Goal: Task Accomplishment & Management: Use online tool/utility

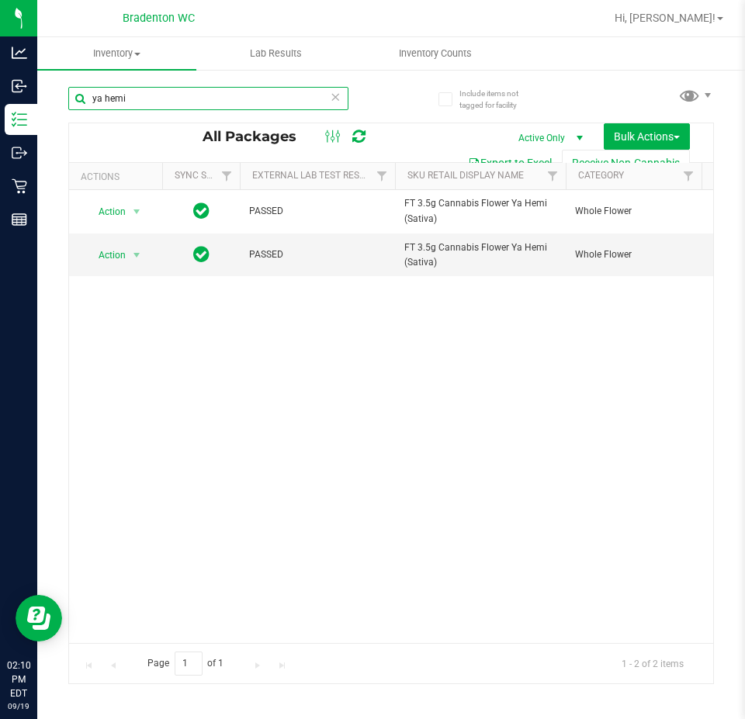
click at [177, 95] on input "ya hemi" at bounding box center [208, 98] width 280 height 23
click at [320, 97] on input "ya hemi" at bounding box center [208, 98] width 280 height 23
click at [335, 90] on icon at bounding box center [335, 96] width 11 height 19
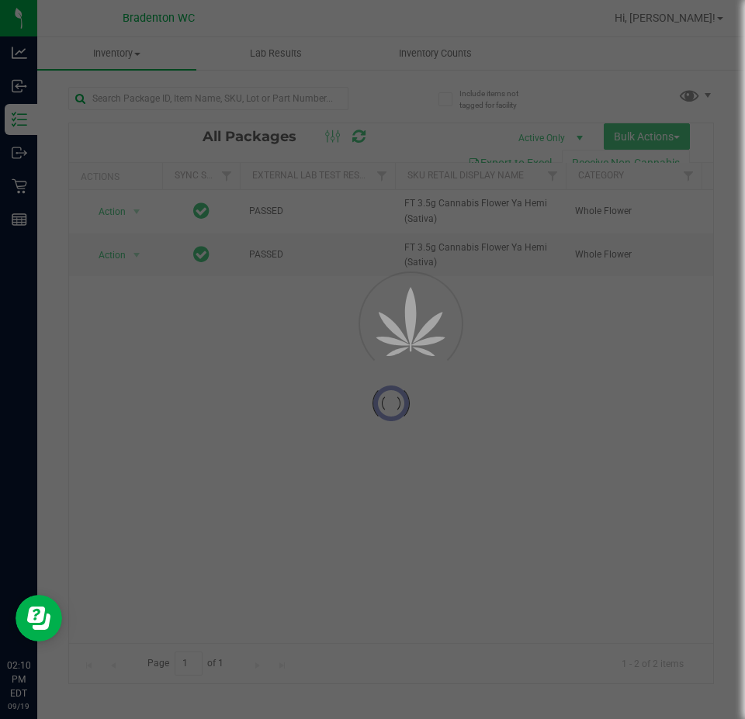
click at [337, 90] on div at bounding box center [372, 359] width 745 height 719
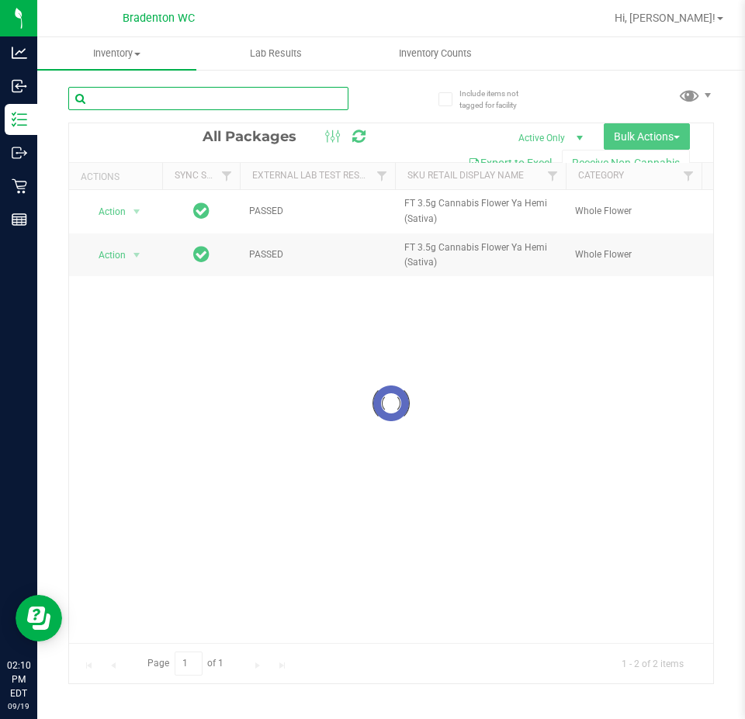
click at [283, 98] on input "text" at bounding box center [208, 98] width 280 height 23
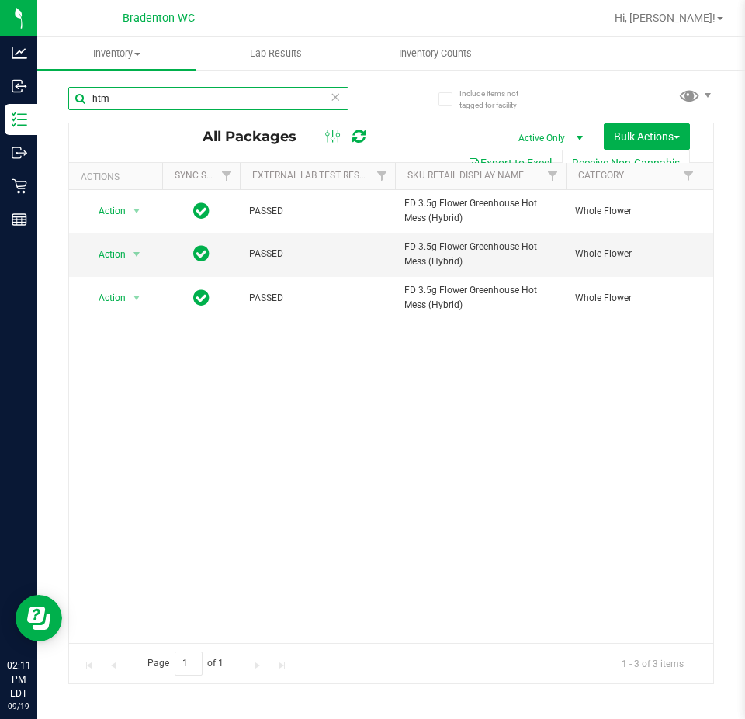
type input "htm"
click at [334, 88] on icon at bounding box center [335, 96] width 11 height 19
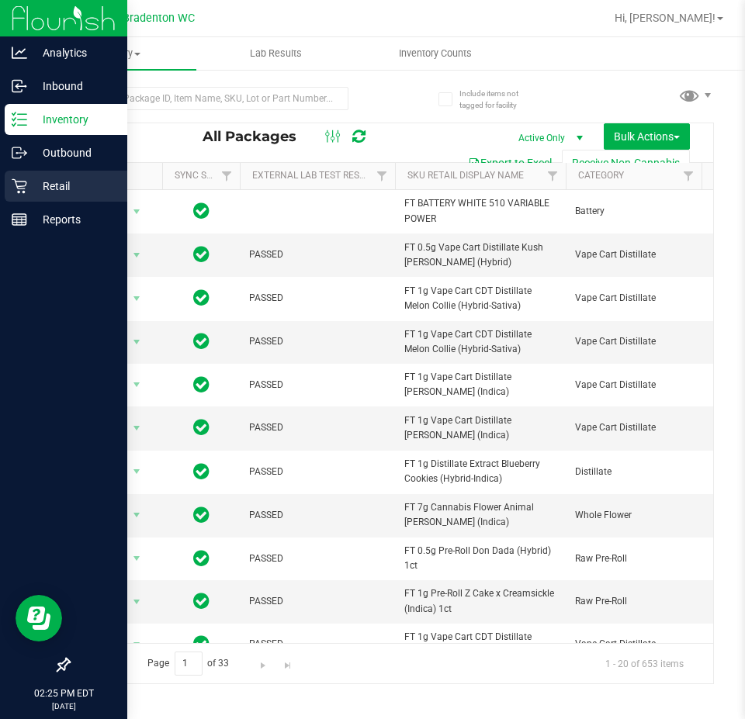
click at [18, 182] on icon at bounding box center [20, 186] width 16 height 16
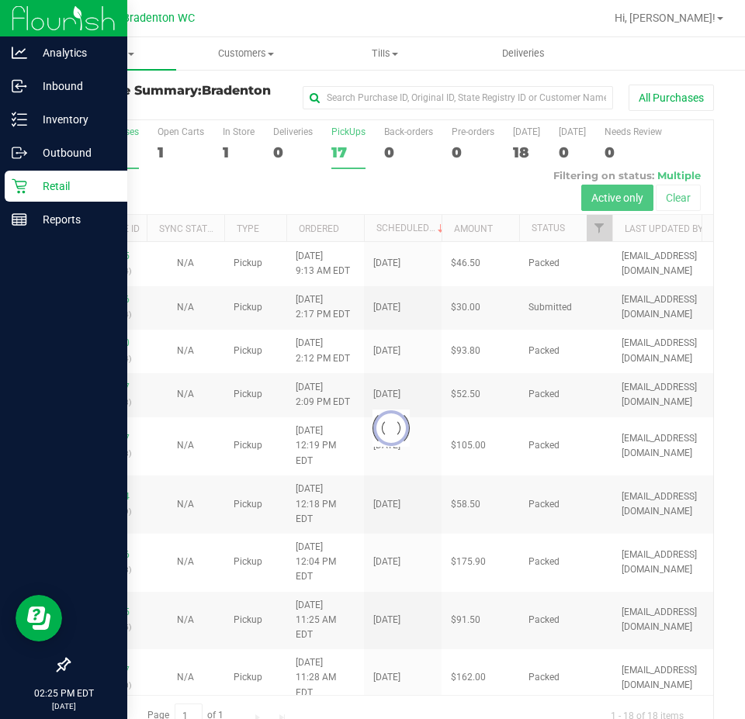
click at [336, 140] on label "PickUps 17" at bounding box center [348, 147] width 34 height 43
click at [0, 0] on input "PickUps 17" at bounding box center [0, 0] width 0 height 0
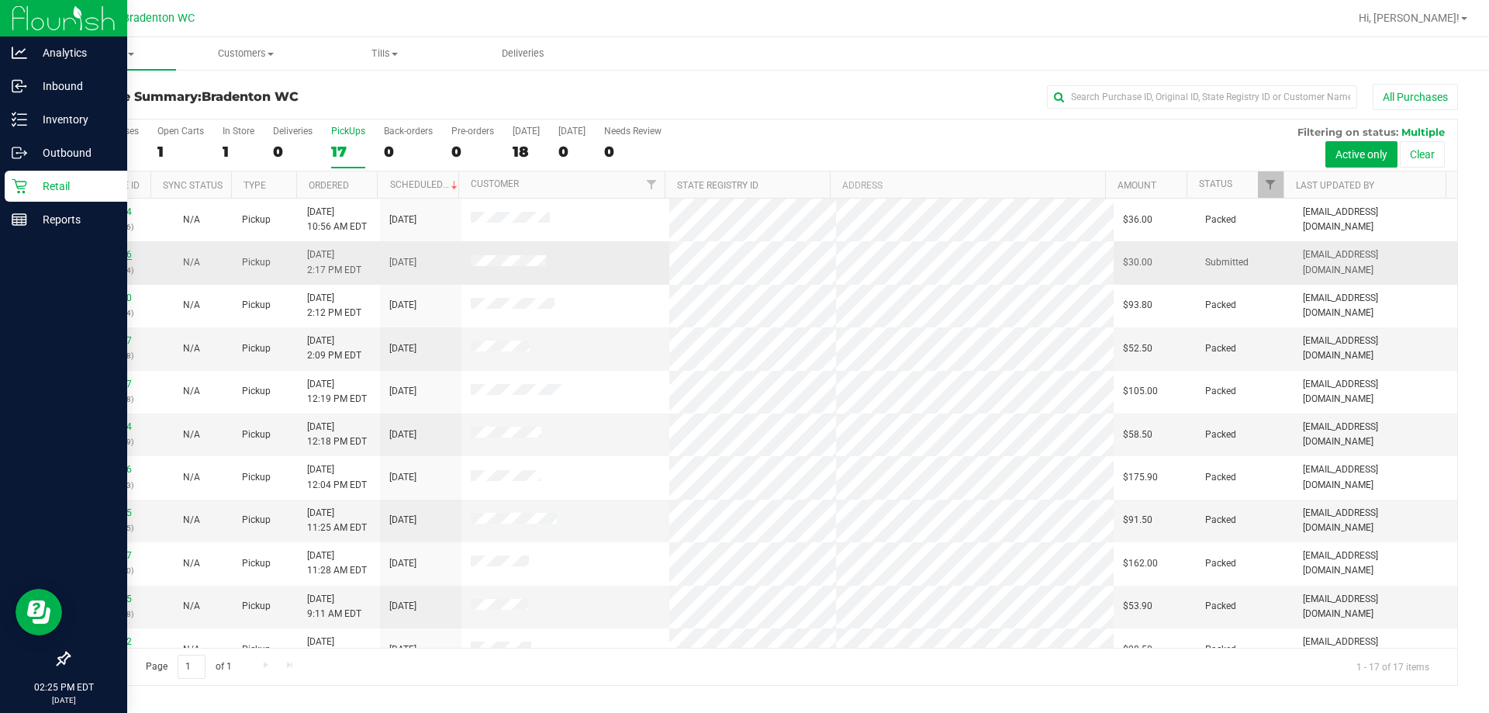
click at [120, 254] on link "11974716" at bounding box center [109, 254] width 43 height 11
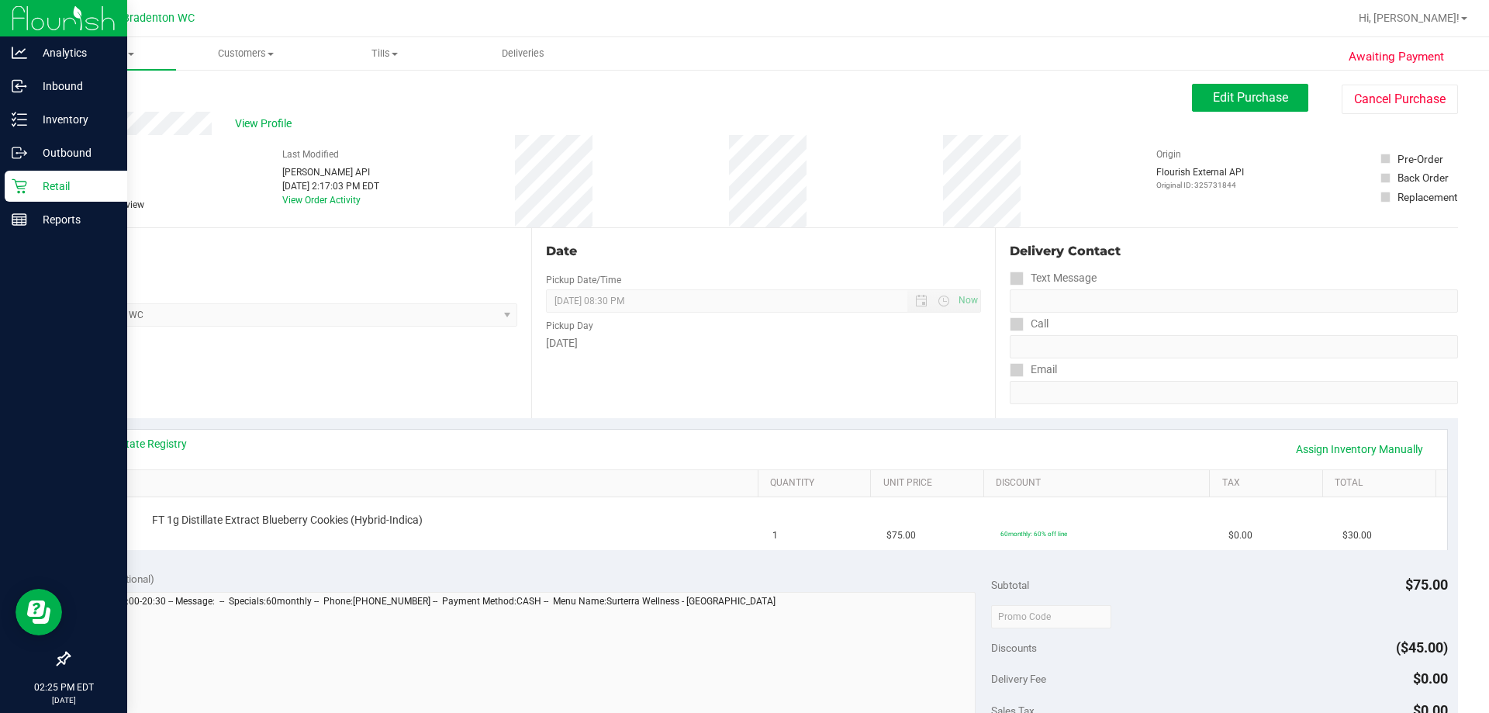
click at [70, 93] on icon at bounding box center [69, 92] width 3 height 9
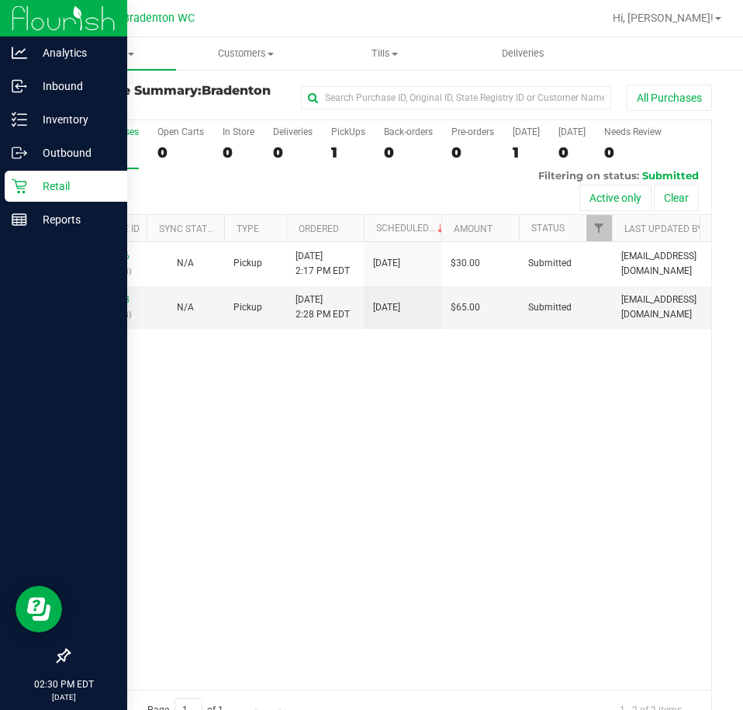
click at [21, 183] on icon at bounding box center [20, 186] width 16 height 16
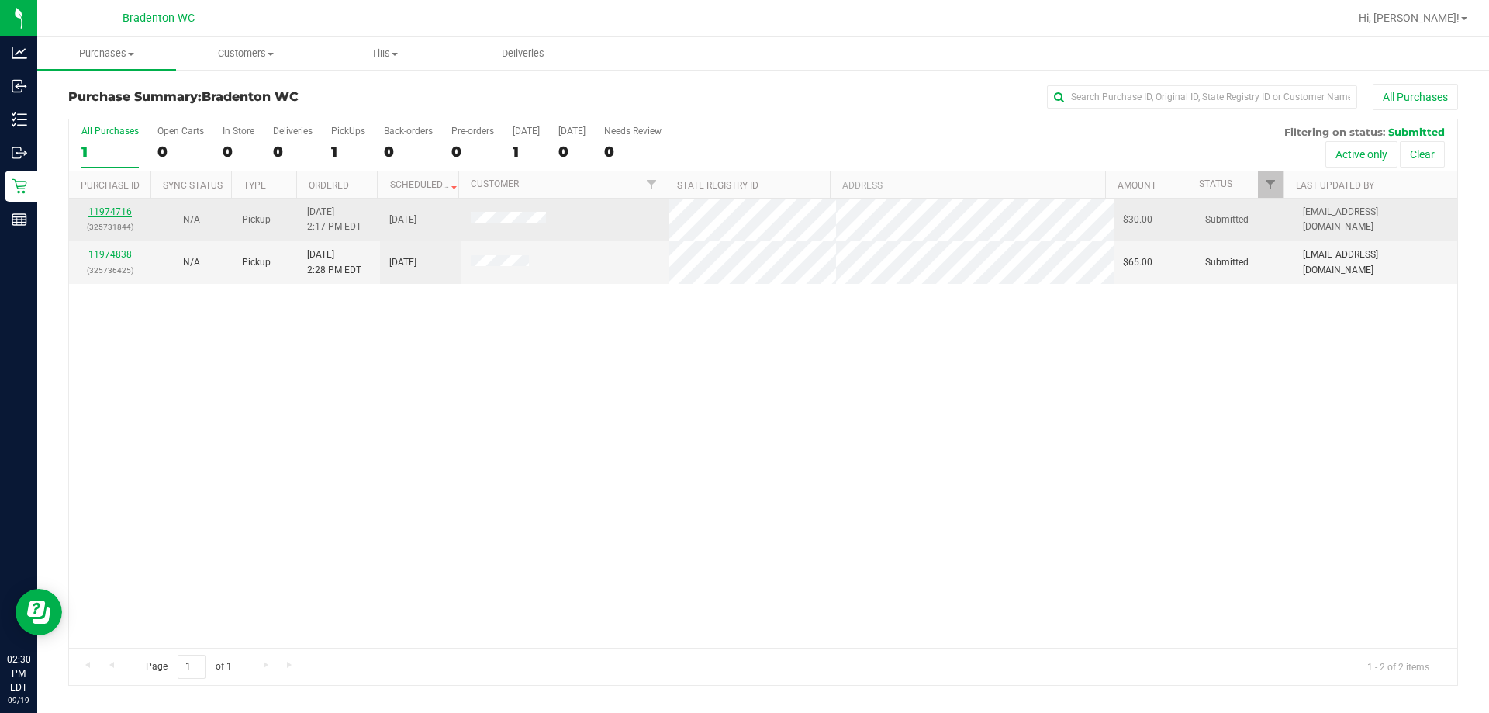
click at [109, 206] on link "11974716" at bounding box center [109, 211] width 43 height 11
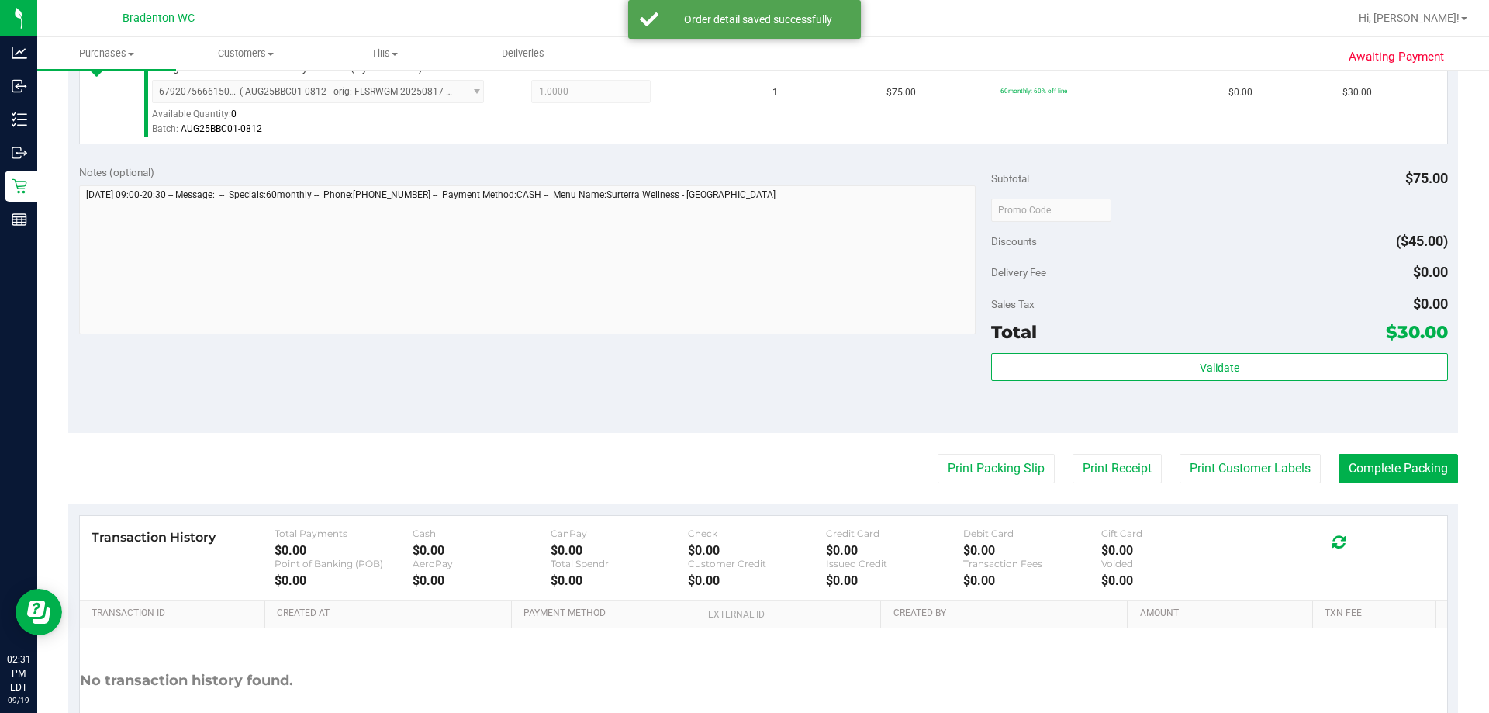
scroll to position [444, 0]
click at [744, 476] on button "Complete Packing" at bounding box center [1398, 466] width 119 height 29
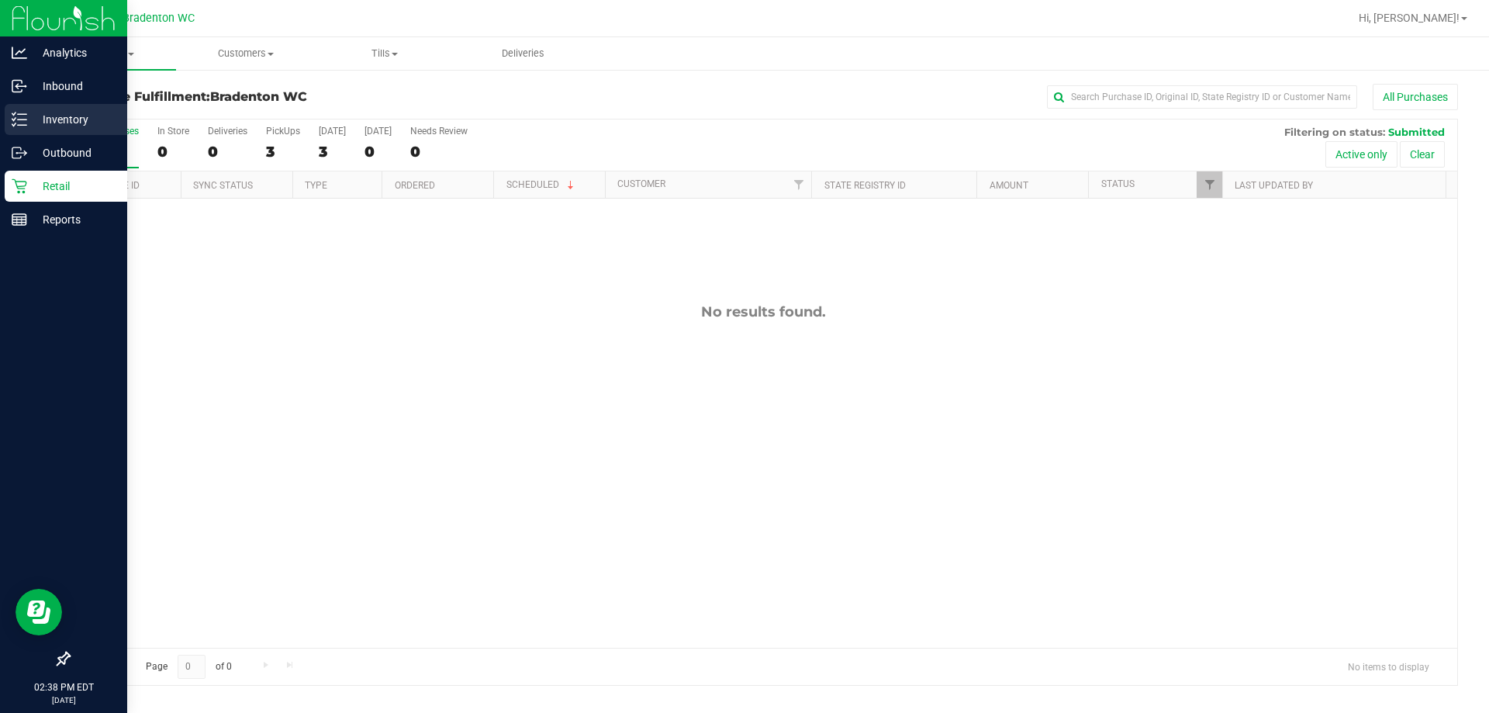
click at [87, 123] on p "Inventory" at bounding box center [73, 119] width 93 height 19
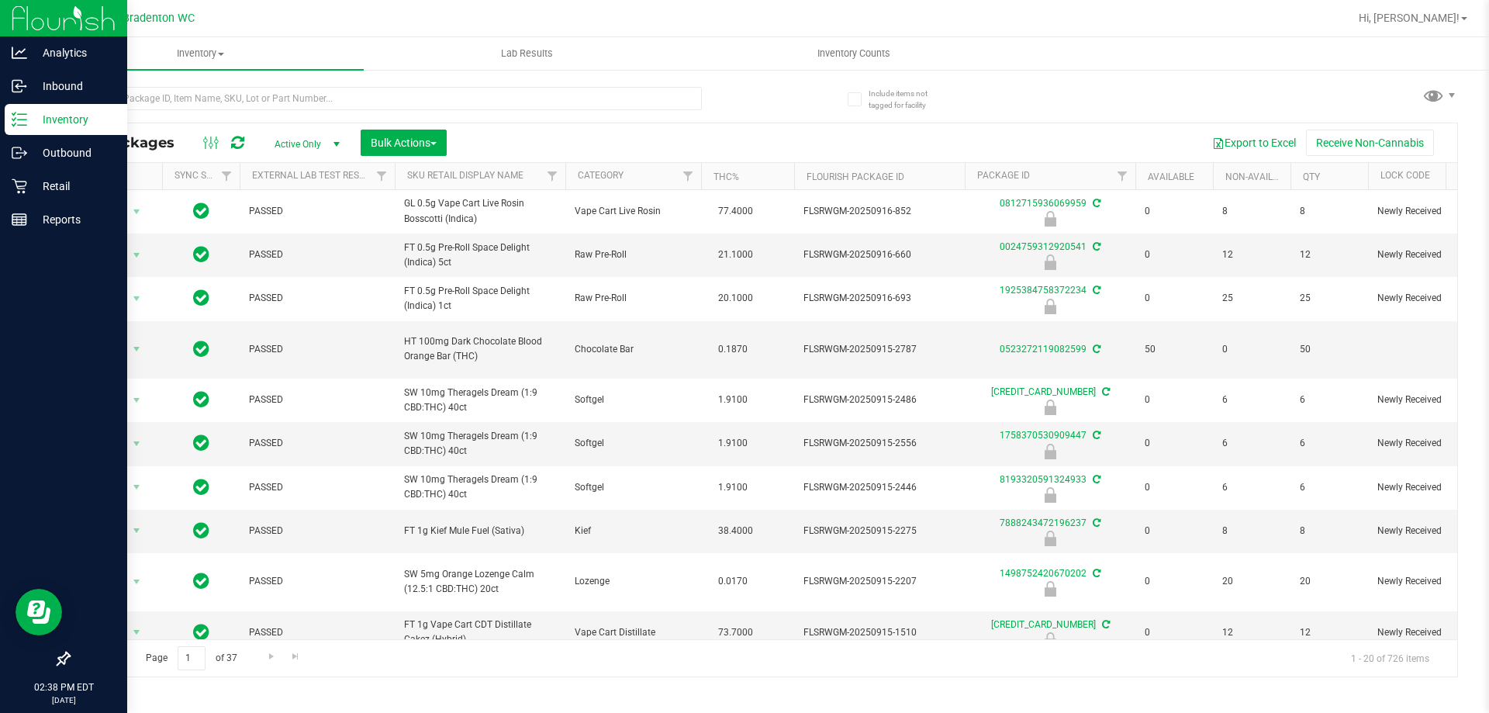
click at [435, 82] on div at bounding box center [415, 98] width 695 height 50
click at [432, 98] on input "text" at bounding box center [385, 98] width 634 height 23
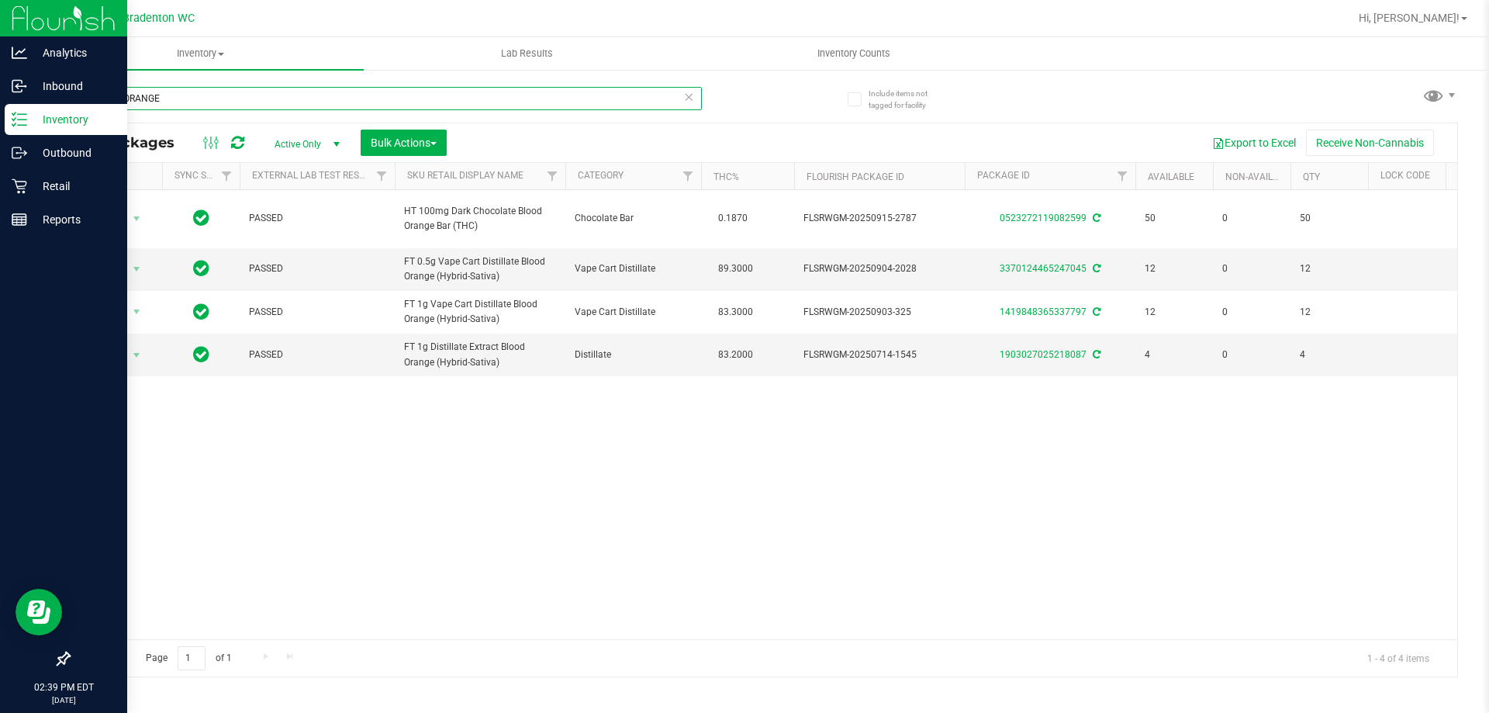
type input "BLOOD ORANGE"
click at [686, 100] on icon at bounding box center [688, 96] width 11 height 19
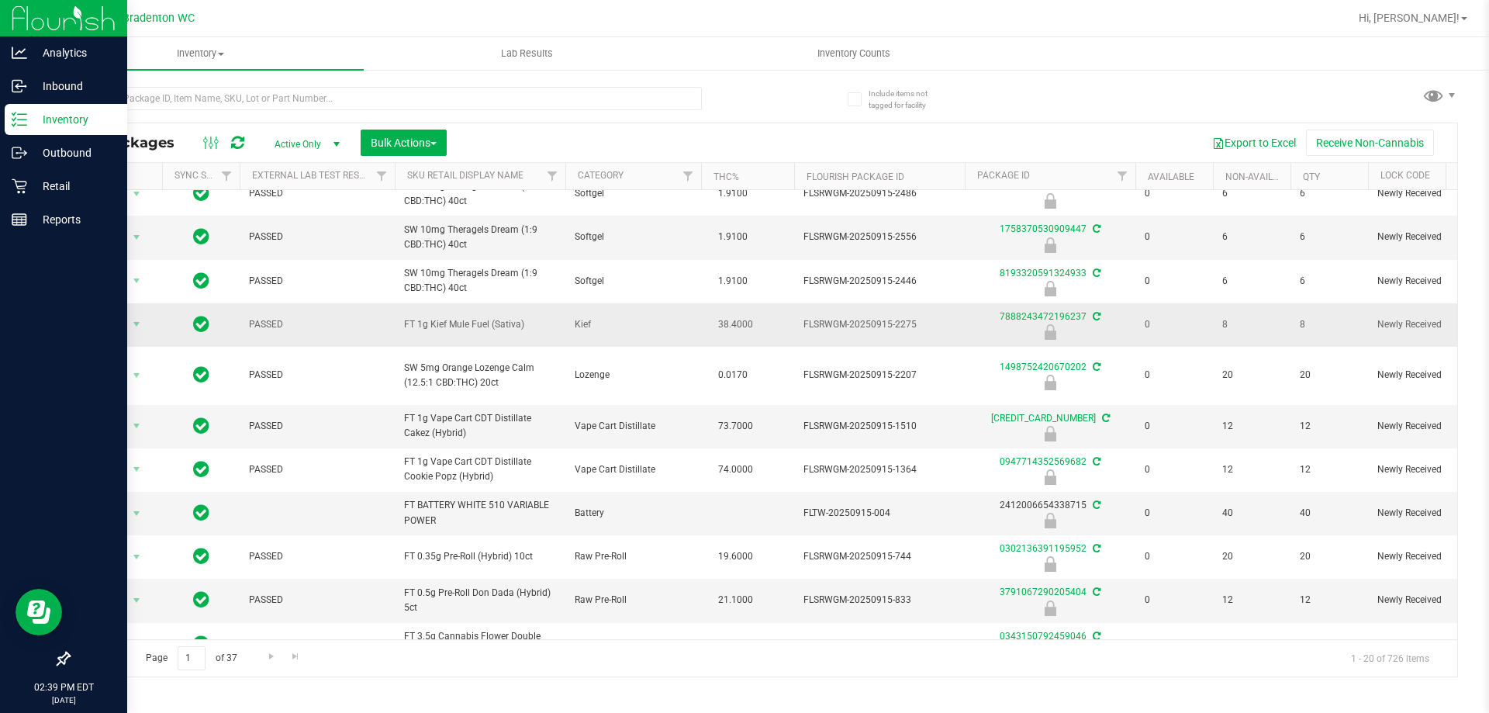
scroll to position [233, 0]
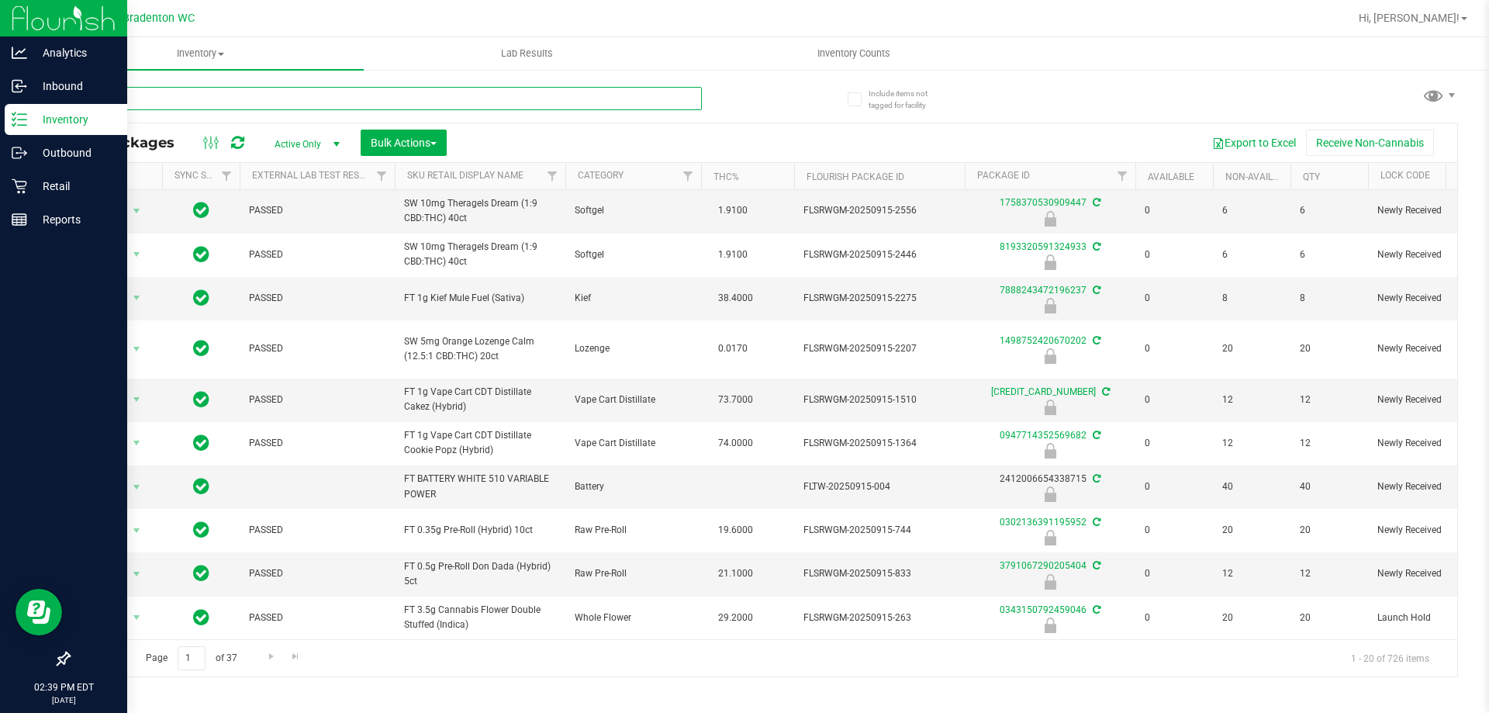
click at [347, 88] on input "text" at bounding box center [385, 98] width 634 height 23
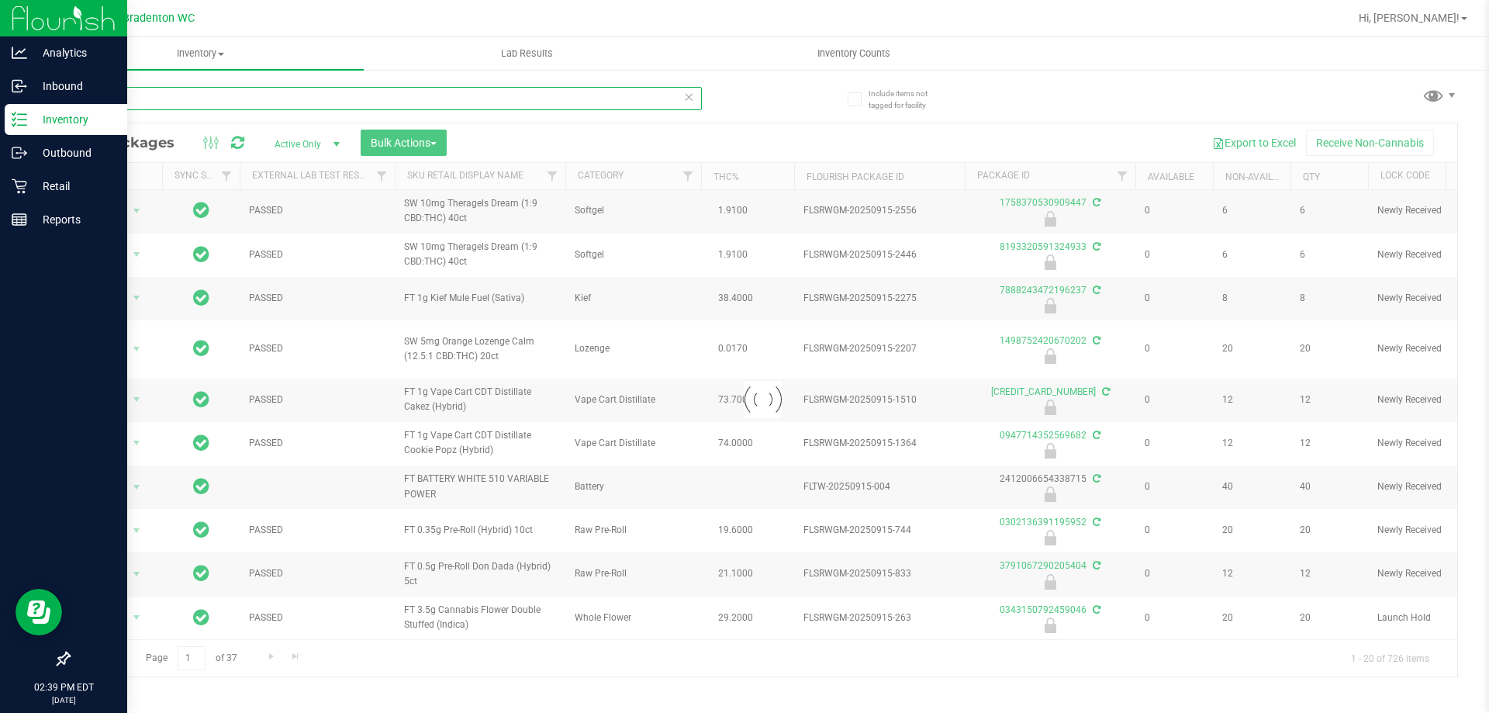
type input "BLOOD"
